Goal: Ask a question

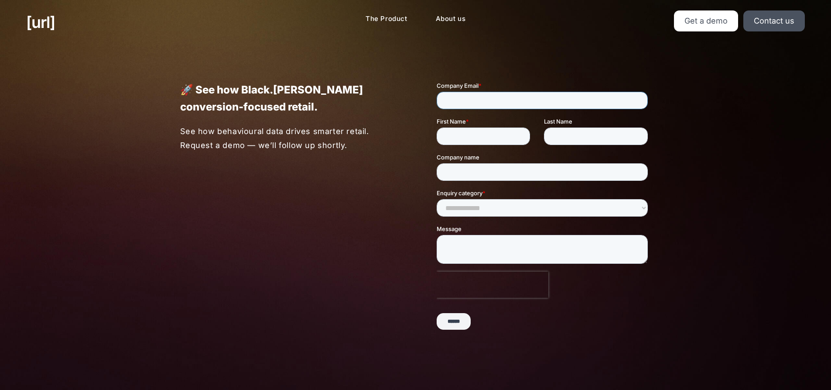
click at [554, 99] on input "Company Email *" at bounding box center [541, 100] width 211 height 17
click at [484, 138] on input "First Name *" at bounding box center [482, 135] width 93 height 17
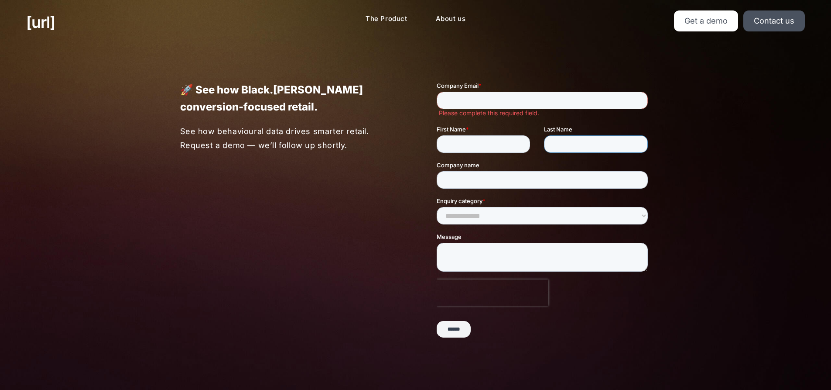
drag, startPoint x: 574, startPoint y: 140, endPoint x: 571, endPoint y: 148, distance: 8.4
click at [574, 140] on input "Last Name" at bounding box center [596, 143] width 104 height 17
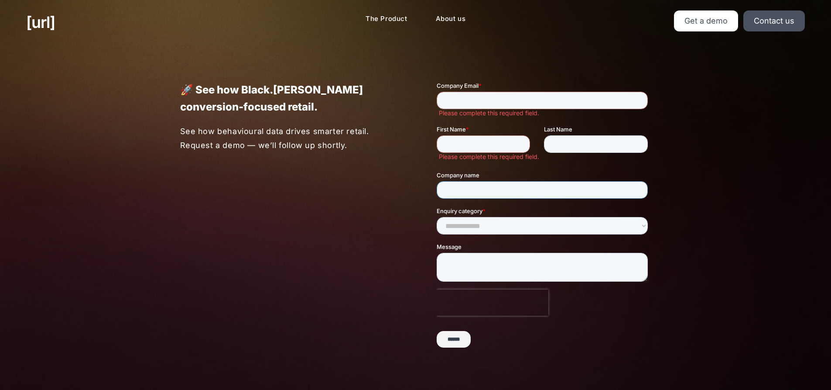
click at [540, 195] on input "Company name" at bounding box center [541, 189] width 211 height 17
click at [507, 234] on select "**********" at bounding box center [541, 225] width 211 height 17
select select "**********"
click at [436, 217] on select "**********" at bounding box center [541, 225] width 211 height 17
drag, startPoint x: 479, startPoint y: 253, endPoint x: 478, endPoint y: 263, distance: 11.0
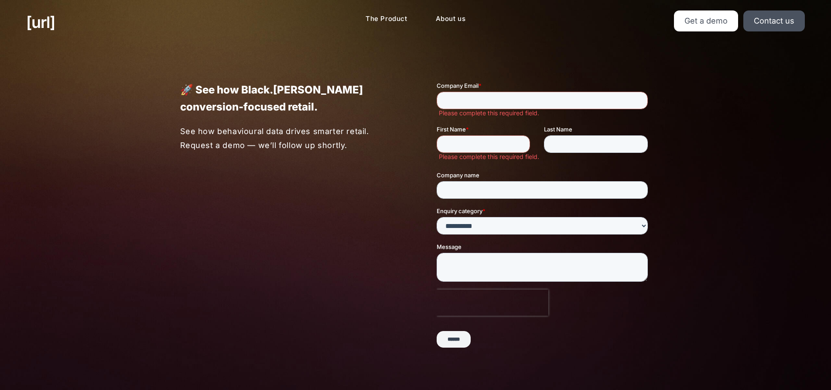
click at [479, 254] on div "Message" at bounding box center [543, 261] width 215 height 39
click at [478, 264] on textarea "Message" at bounding box center [541, 267] width 211 height 29
click at [240, 64] on div "🚀 See how Black.[PERSON_NAME] conversion-focused retail. See how behavioural da…" at bounding box center [415, 217] width 523 height 347
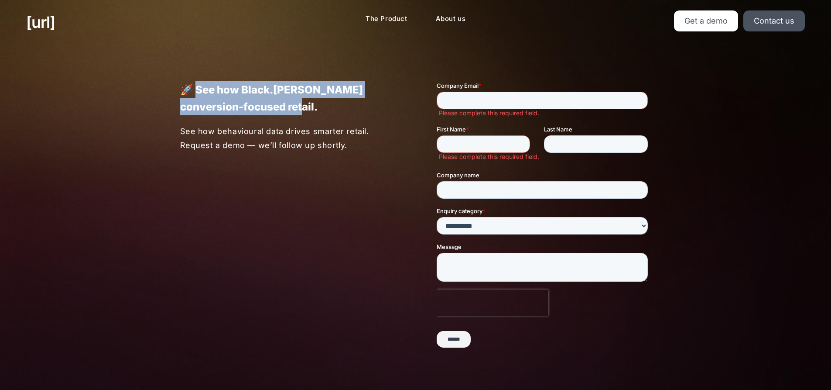
drag, startPoint x: 225, startPoint y: 91, endPoint x: 316, endPoint y: 110, distance: 93.1
click at [316, 110] on p "🚀 See how Black.[PERSON_NAME] conversion-focused retail." at bounding box center [287, 98] width 215 height 34
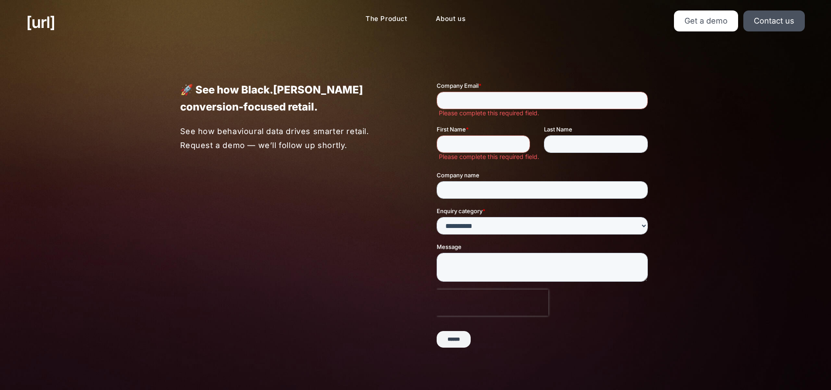
click at [291, 119] on div "🚀 See how Black.[PERSON_NAME] conversion-focused retail. See how behavioural da…" at bounding box center [266, 116] width 257 height 71
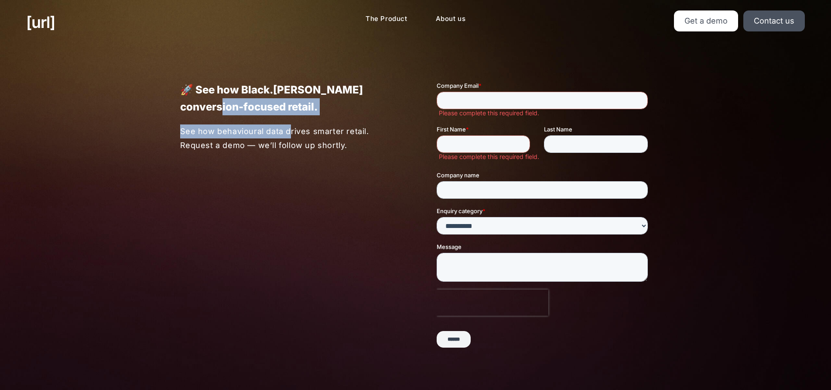
drag, startPoint x: 179, startPoint y: 103, endPoint x: 236, endPoint y: 150, distance: 73.7
click at [279, 130] on div "🚀 See how Black.[PERSON_NAME] conversion-focused retail. See how behavioural da…" at bounding box center [266, 116] width 257 height 71
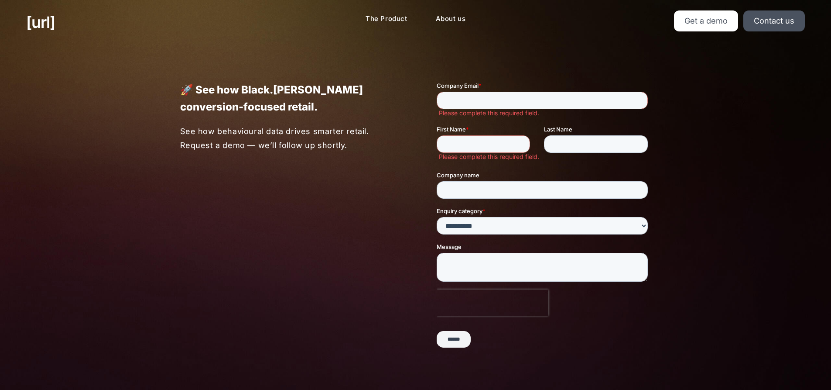
click at [366, 205] on div "🚀 See how Black.[PERSON_NAME] conversion-focused retail. See how behavioural da…" at bounding box center [415, 217] width 523 height 347
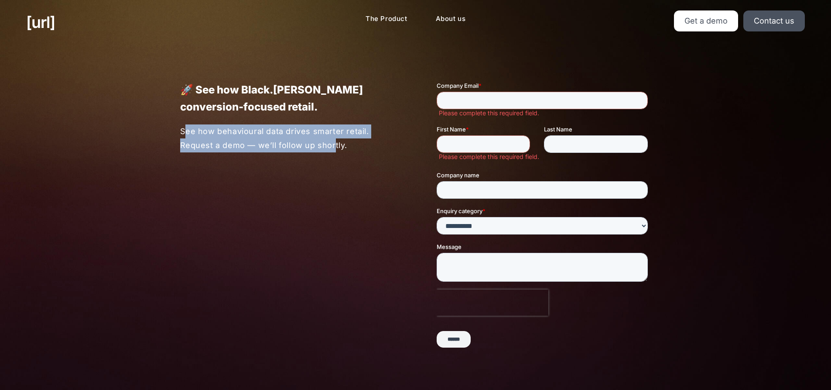
drag, startPoint x: 185, startPoint y: 123, endPoint x: 333, endPoint y: 147, distance: 149.8
click at [333, 147] on div "🚀 See how Black.[PERSON_NAME] conversion-focused retail. See how behavioural da…" at bounding box center [266, 116] width 257 height 71
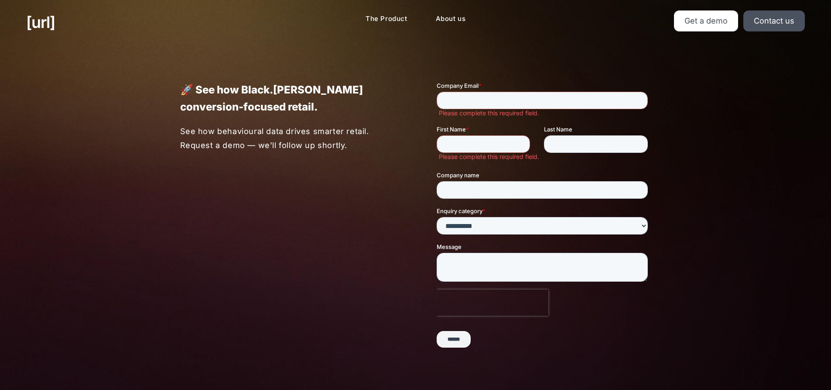
drag, startPoint x: 357, startPoint y: 287, endPoint x: 365, endPoint y: 287, distance: 7.4
click at [364, 287] on div "🚀 See how Black.[PERSON_NAME] conversion-focused retail. See how behavioural da…" at bounding box center [415, 217] width 523 height 347
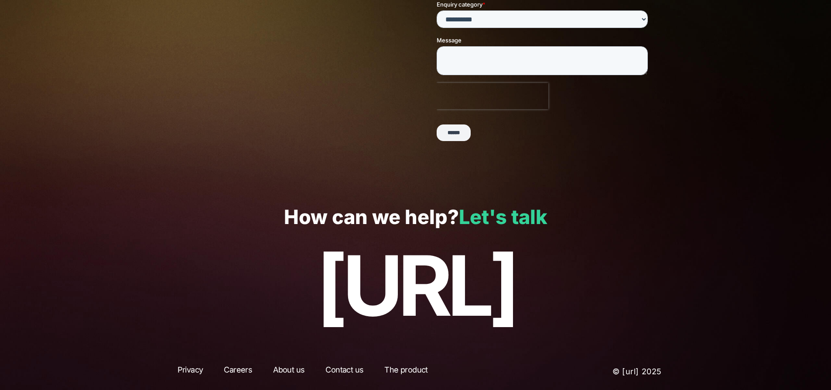
click at [524, 220] on link "Let's talk" at bounding box center [503, 217] width 89 height 24
